Goal: Task Accomplishment & Management: Manage account settings

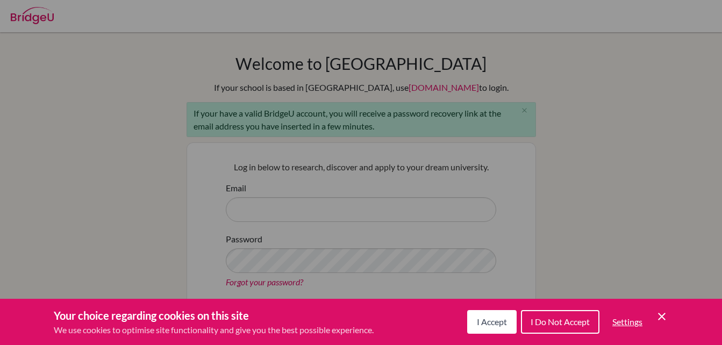
click at [488, 317] on span "I Accept" at bounding box center [492, 322] width 30 height 10
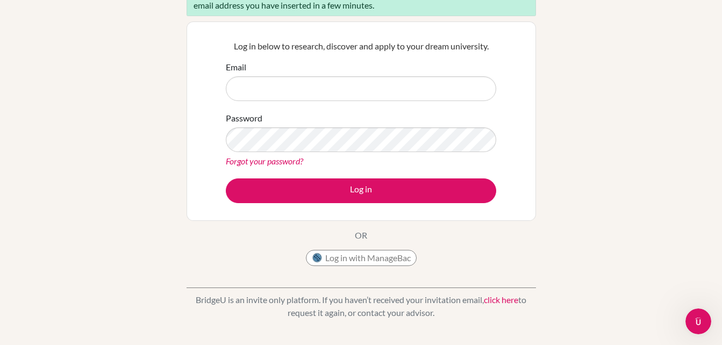
scroll to position [121, 0]
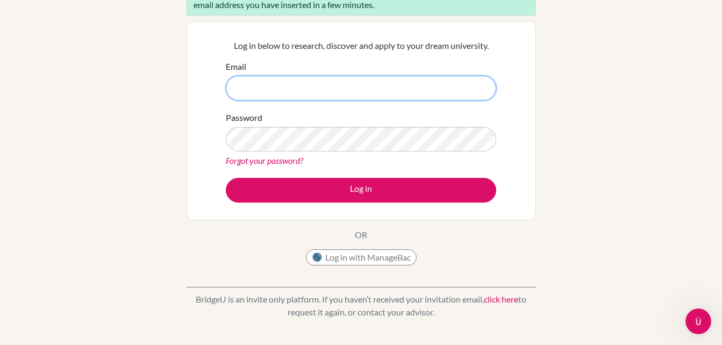
click at [340, 95] on input "Email" at bounding box center [361, 88] width 270 height 25
type input "sanchezjenssy638@gmail.com"
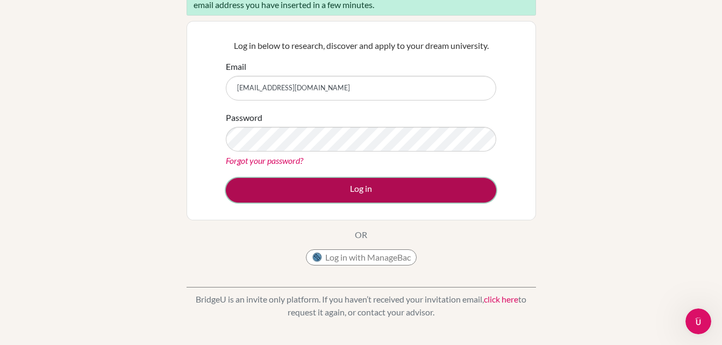
click at [328, 186] on button "Log in" at bounding box center [361, 190] width 270 height 25
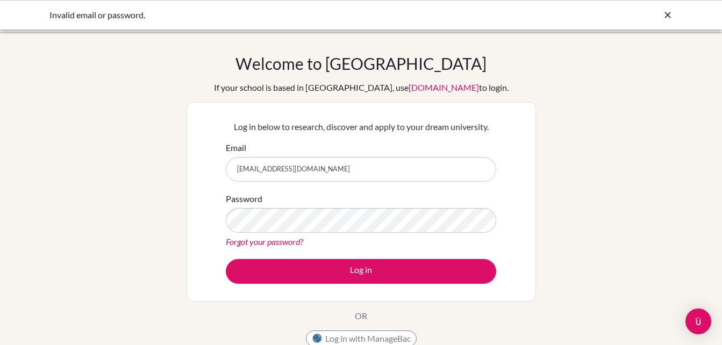
click at [267, 235] on div "Forgot your password?" at bounding box center [361, 241] width 270 height 13
click at [268, 239] on link "Forgot your password?" at bounding box center [264, 241] width 77 height 10
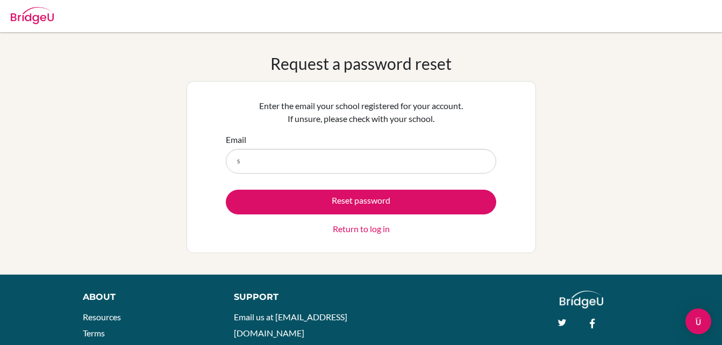
type input "sanchezjenssy638@gmail.com"
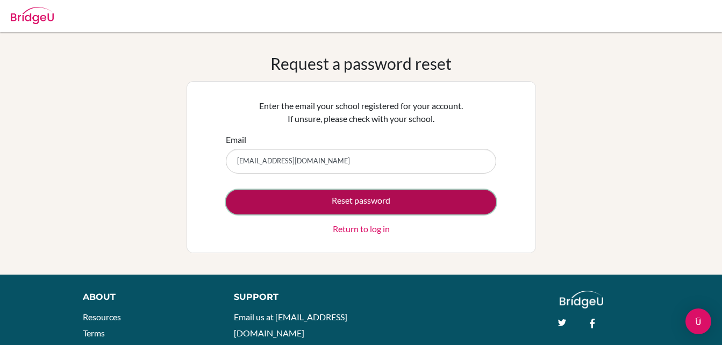
click at [327, 203] on button "Reset password" at bounding box center [361, 202] width 270 height 25
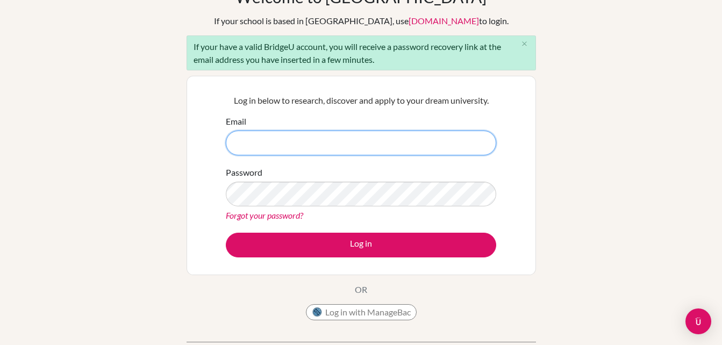
scroll to position [67, 0]
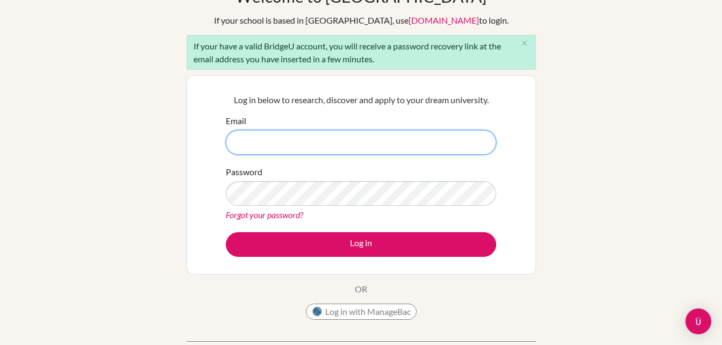
click at [295, 148] on input "Email" at bounding box center [361, 142] width 270 height 25
type input "[EMAIL_ADDRESS][DOMAIN_NAME]"
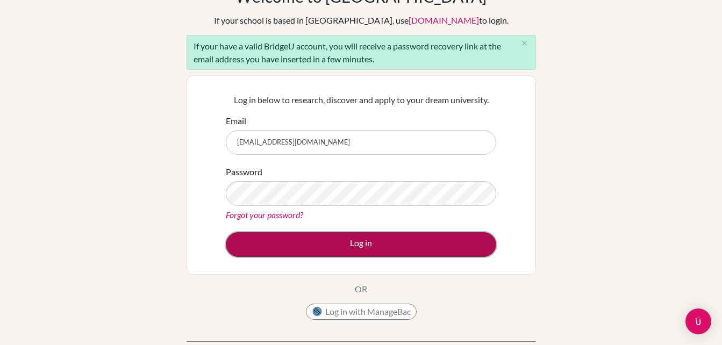
click at [314, 242] on button "Log in" at bounding box center [361, 244] width 270 height 25
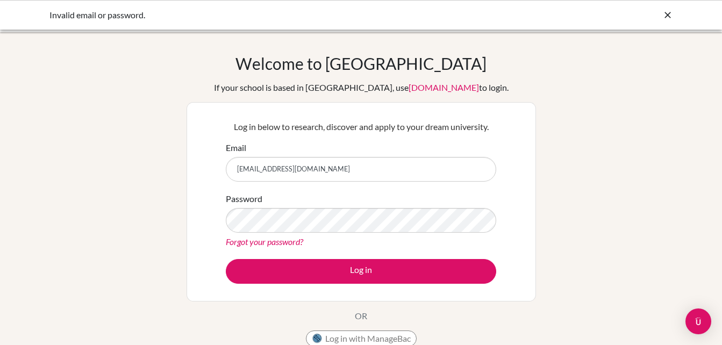
click at [668, 12] on icon at bounding box center [667, 15] width 11 height 11
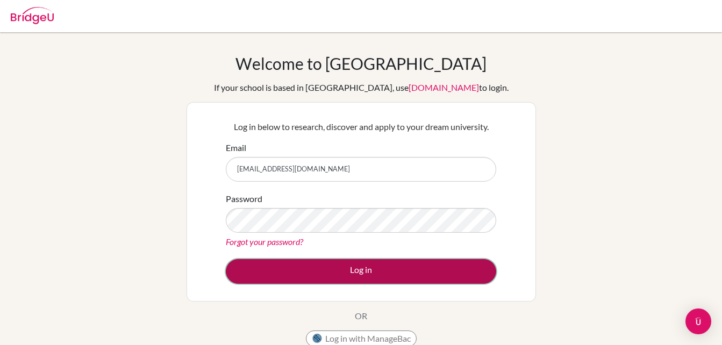
click at [318, 267] on button "Log in" at bounding box center [361, 271] width 270 height 25
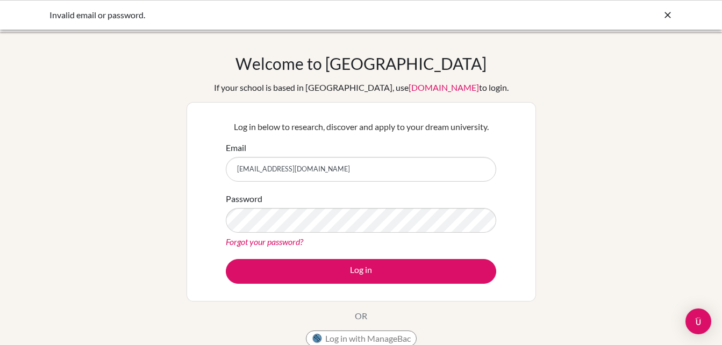
click at [669, 15] on icon at bounding box center [667, 15] width 11 height 11
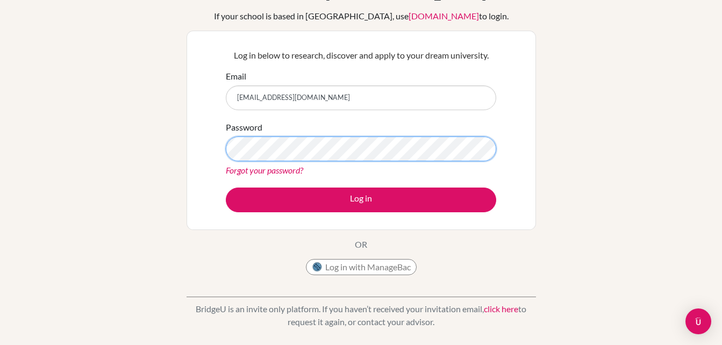
scroll to position [68, 0]
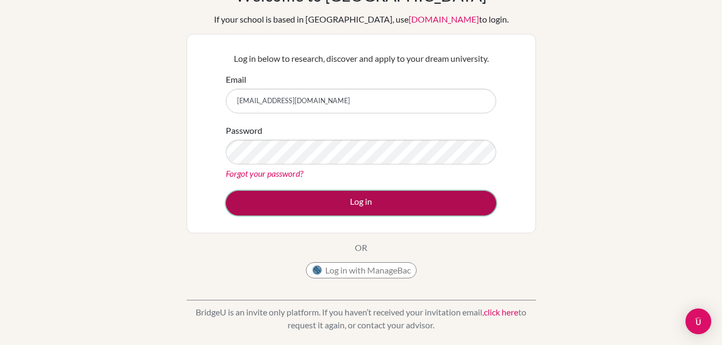
click at [383, 197] on button "Log in" at bounding box center [361, 203] width 270 height 25
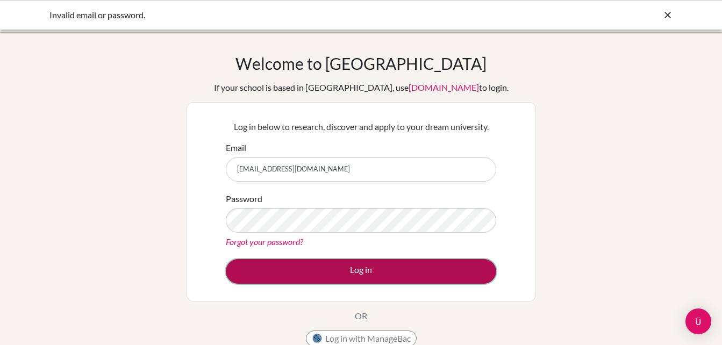
click at [333, 275] on button "Log in" at bounding box center [361, 271] width 270 height 25
click at [335, 265] on button "Log in" at bounding box center [361, 271] width 270 height 25
click at [376, 264] on button "Log in" at bounding box center [361, 271] width 270 height 25
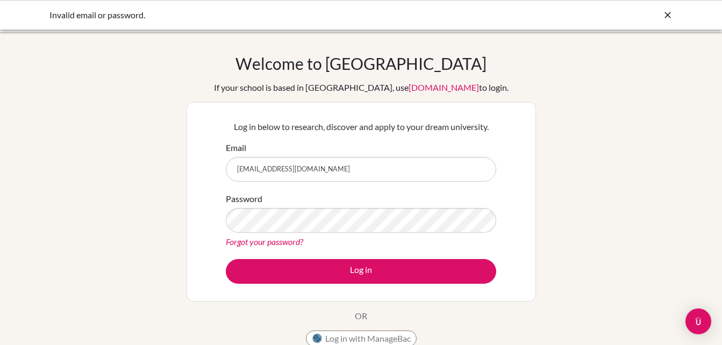
click at [667, 19] on icon at bounding box center [667, 15] width 11 height 11
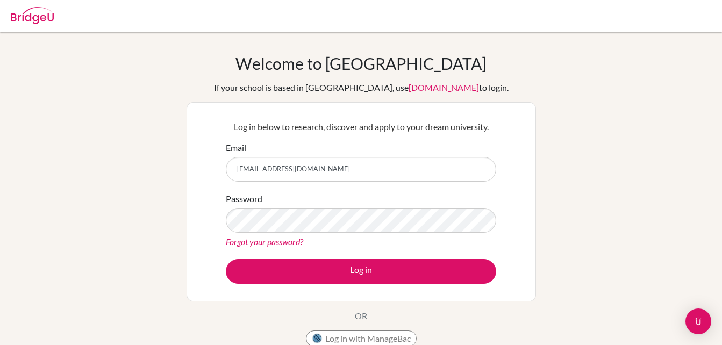
click at [47, 23] on img at bounding box center [32, 15] width 43 height 17
click at [309, 172] on input "Email" at bounding box center [361, 169] width 270 height 25
type input "[EMAIL_ADDRESS][DOMAIN_NAME]"
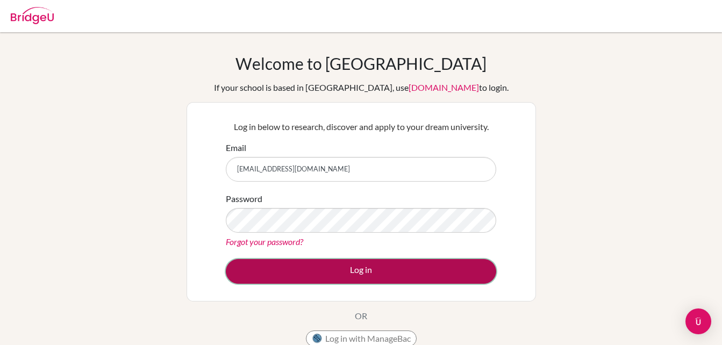
click at [319, 268] on button "Log in" at bounding box center [361, 271] width 270 height 25
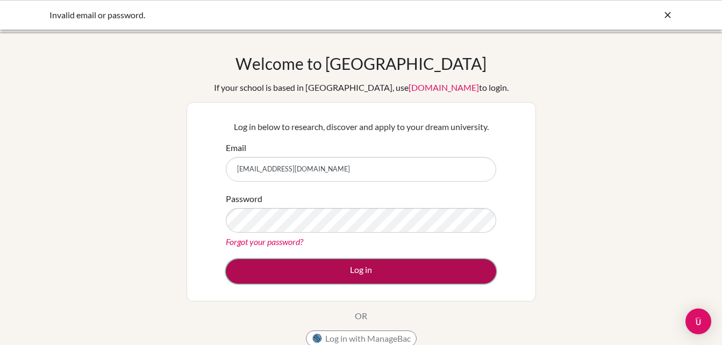
click at [334, 280] on button "Log in" at bounding box center [361, 271] width 270 height 25
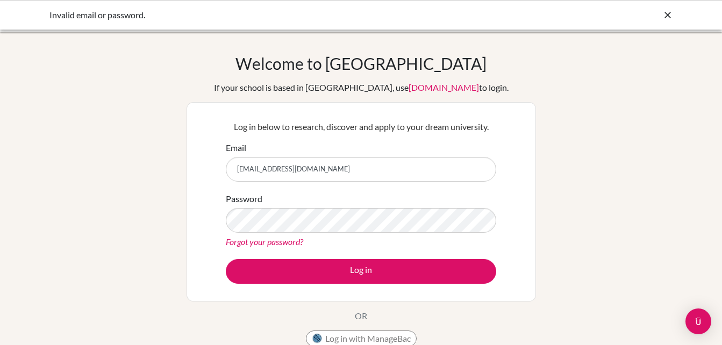
click at [392, 195] on div "Password Forgot your password?" at bounding box center [361, 220] width 270 height 56
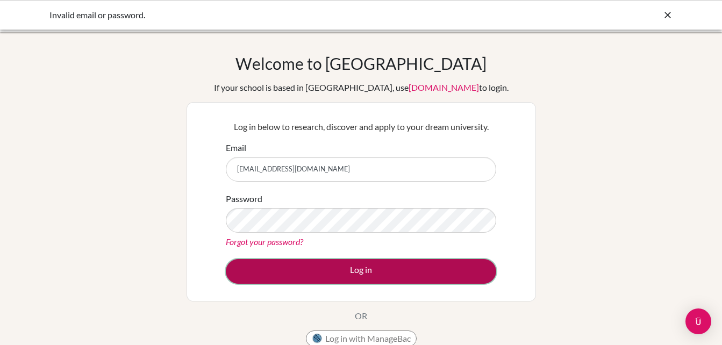
click at [326, 270] on button "Log in" at bounding box center [361, 271] width 270 height 25
click at [341, 276] on button "Log in" at bounding box center [361, 271] width 270 height 25
